Goal: Information Seeking & Learning: Learn about a topic

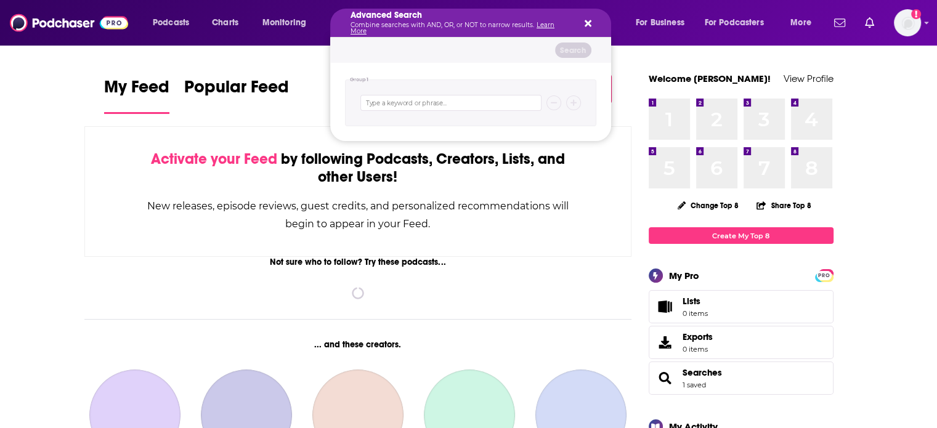
click at [484, 17] on h5 "Advanced Search" at bounding box center [461, 15] width 221 height 9
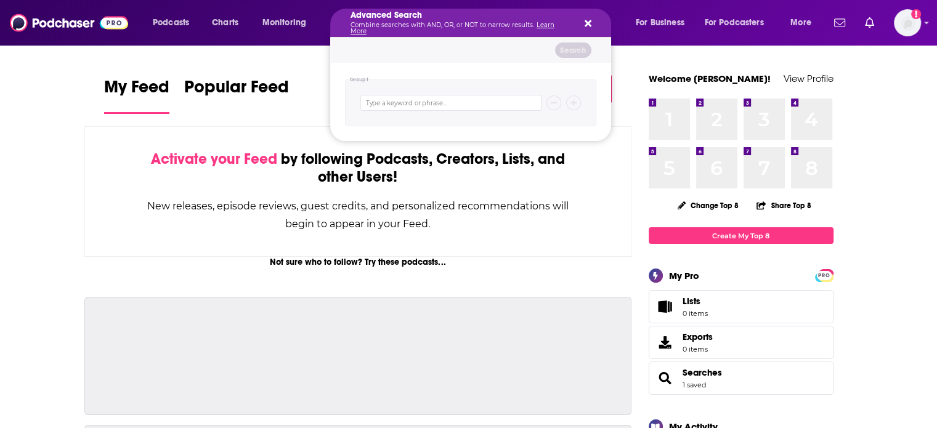
click at [591, 17] on div "Advanced Search Combine searches with AND, OR, or NOT to narrow results. Learn …" at bounding box center [470, 23] width 281 height 28
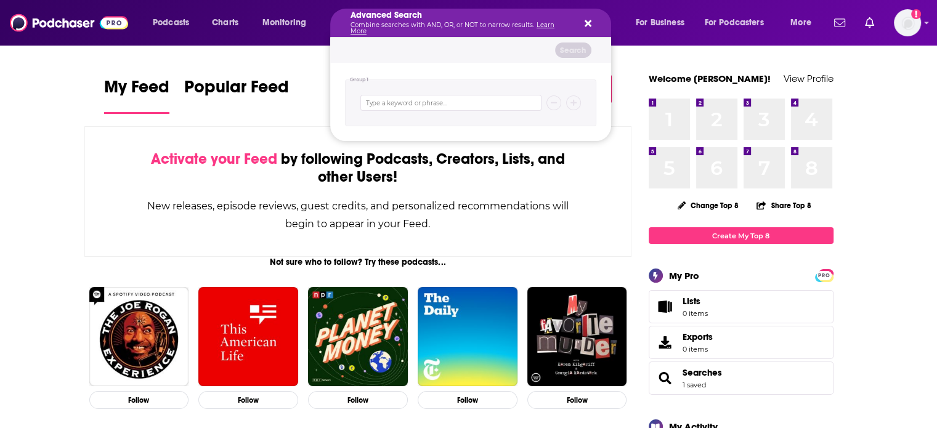
click at [452, 31] on p "Combine searches with AND, OR, or NOT to narrow results. Learn More" at bounding box center [461, 28] width 221 height 12
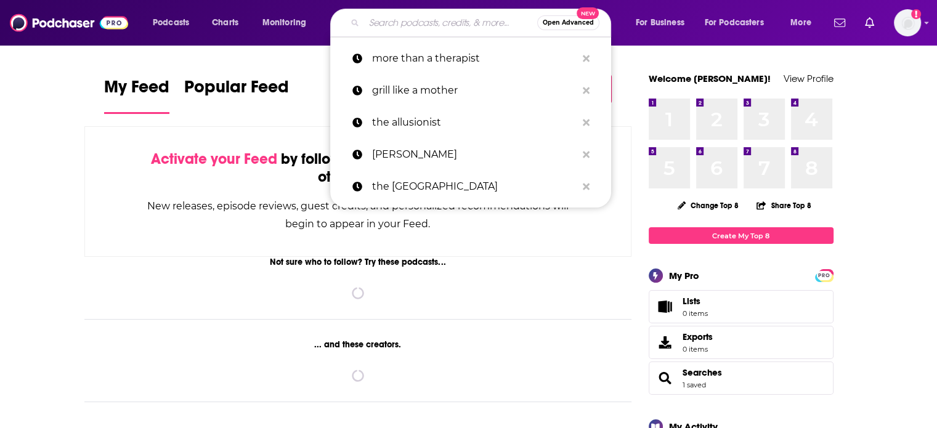
click at [402, 26] on input "Search podcasts, credits, & more..." at bounding box center [450, 23] width 173 height 20
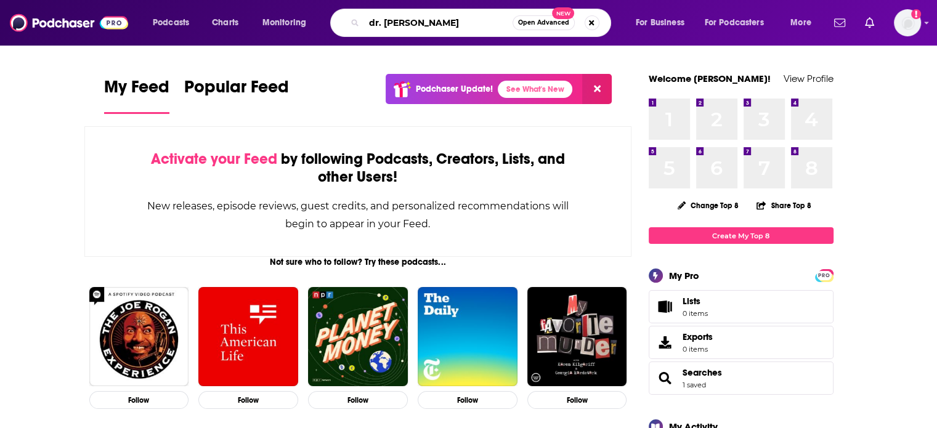
type input "dr. [PERSON_NAME]"
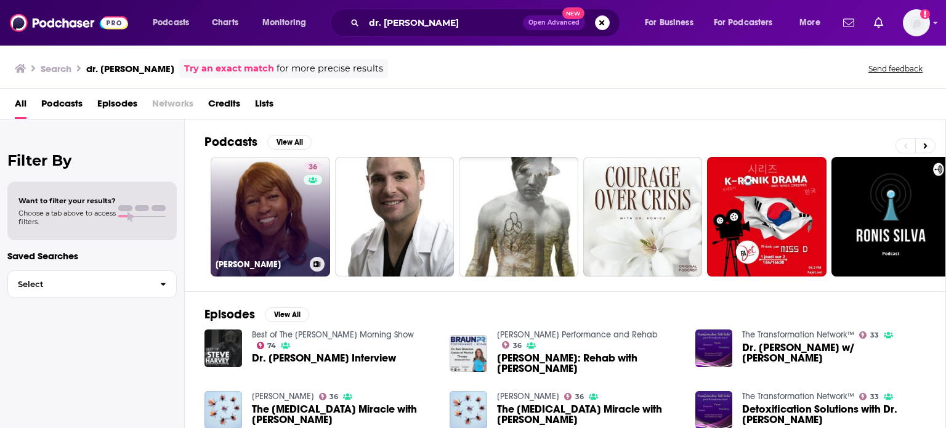
click at [276, 200] on link "36 [PERSON_NAME]" at bounding box center [271, 217] width 120 height 120
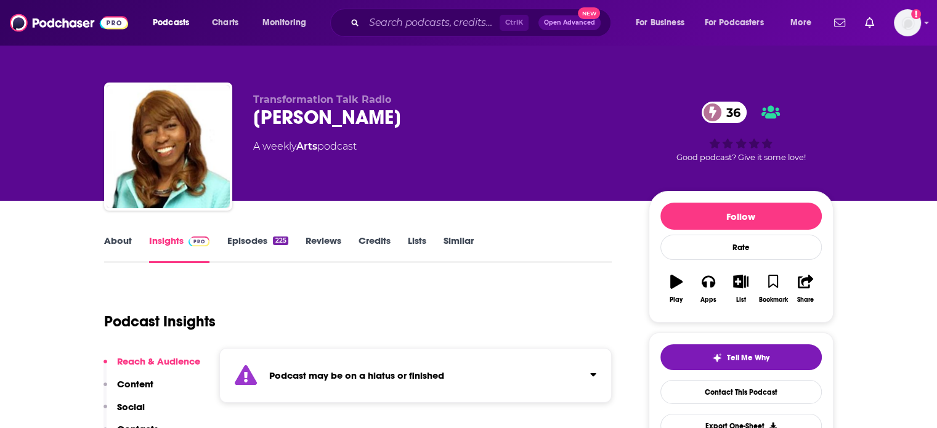
click at [276, 200] on div "Transformation Talk Radio [PERSON_NAME] 36 A weekly Arts podcast 36 Good podcas…" at bounding box center [543, 149] width 580 height 111
